Goal: Check status: Check status

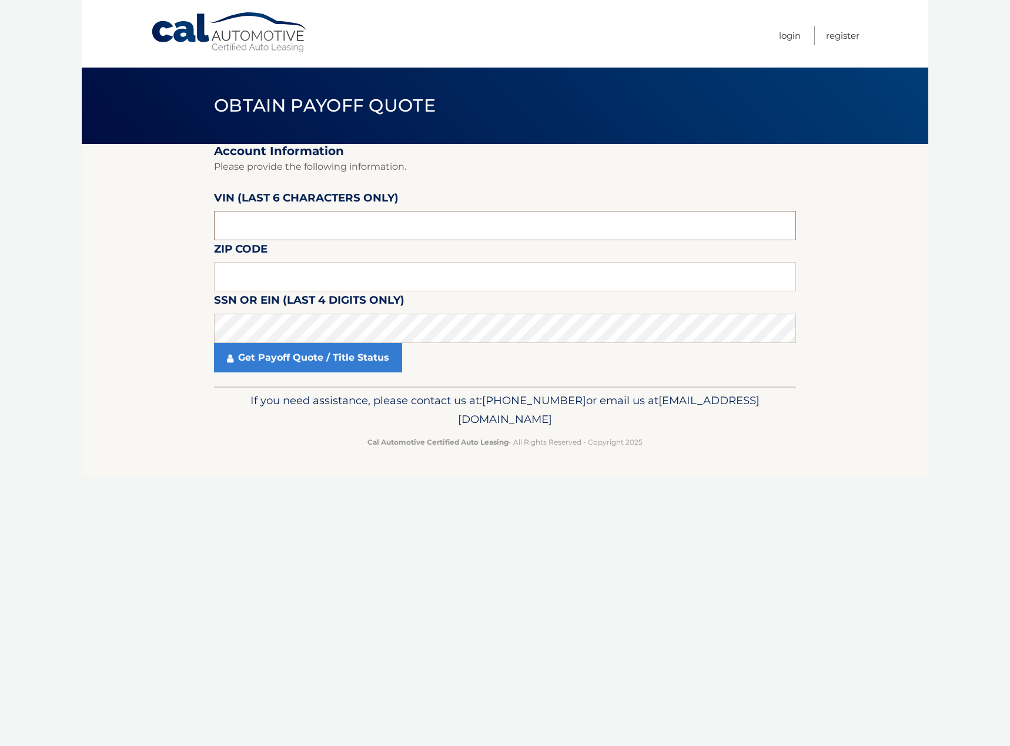
click at [314, 219] on input "text" at bounding box center [505, 225] width 582 height 29
paste input "7MUDAA"
type input "7MUDAA"
drag, startPoint x: 340, startPoint y: 233, endPoint x: 151, endPoint y: 217, distance: 189.4
click at [152, 217] on section "Account Information Please provide the following information. [PERSON_NAME] (la…" at bounding box center [505, 265] width 846 height 243
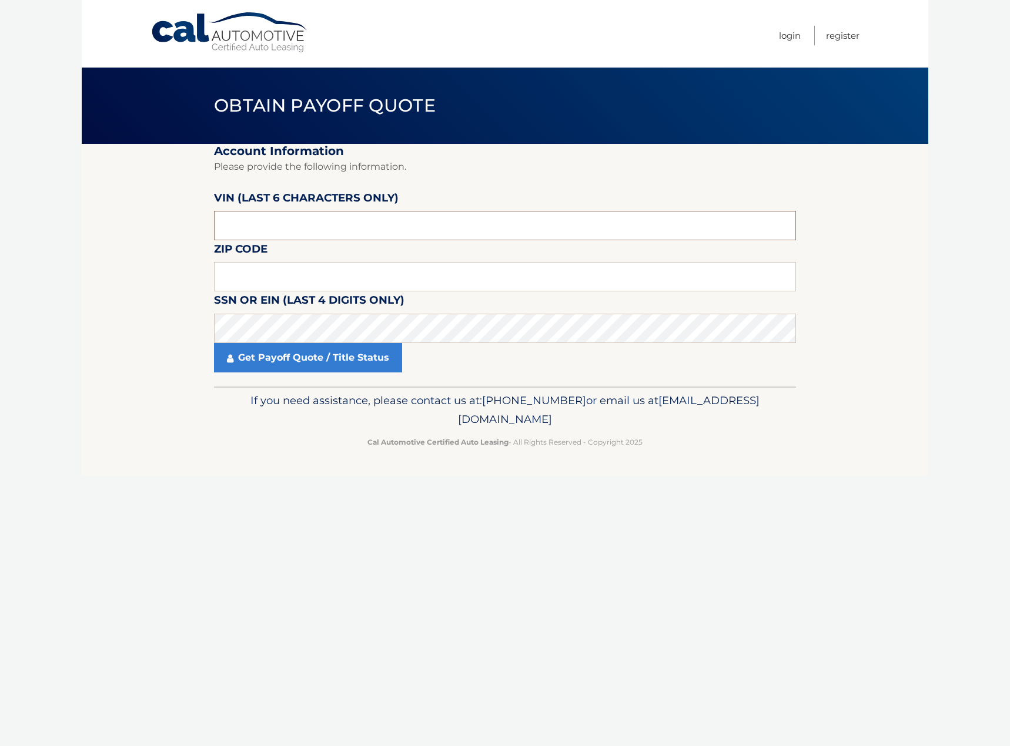
click at [337, 220] on input "text" at bounding box center [505, 225] width 582 height 29
type input "102025"
click at [338, 268] on input "text" at bounding box center [505, 276] width 582 height 29
click at [344, 277] on input "text" at bounding box center [505, 276] width 582 height 29
type input "11040"
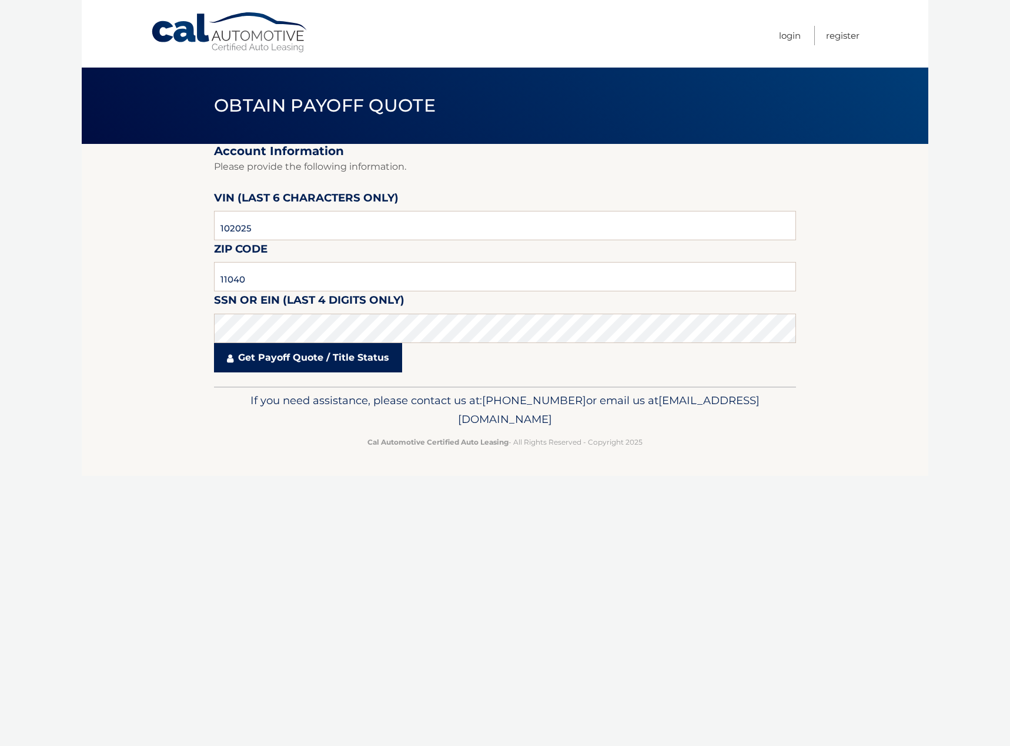
click at [348, 356] on link "Get Payoff Quote / Title Status" at bounding box center [308, 357] width 188 height 29
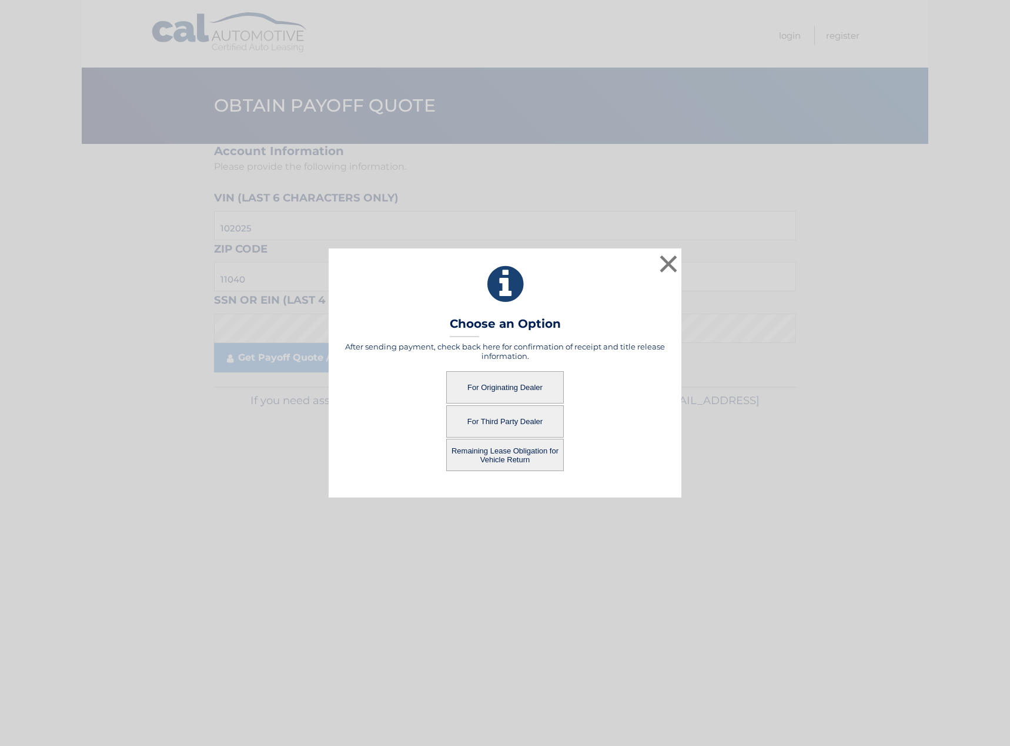
click at [537, 386] on button "For Originating Dealer" at bounding box center [505, 387] width 118 height 32
click at [476, 386] on button "For Originating Dealer" at bounding box center [505, 387] width 118 height 32
